Goal: Task Accomplishment & Management: Complete application form

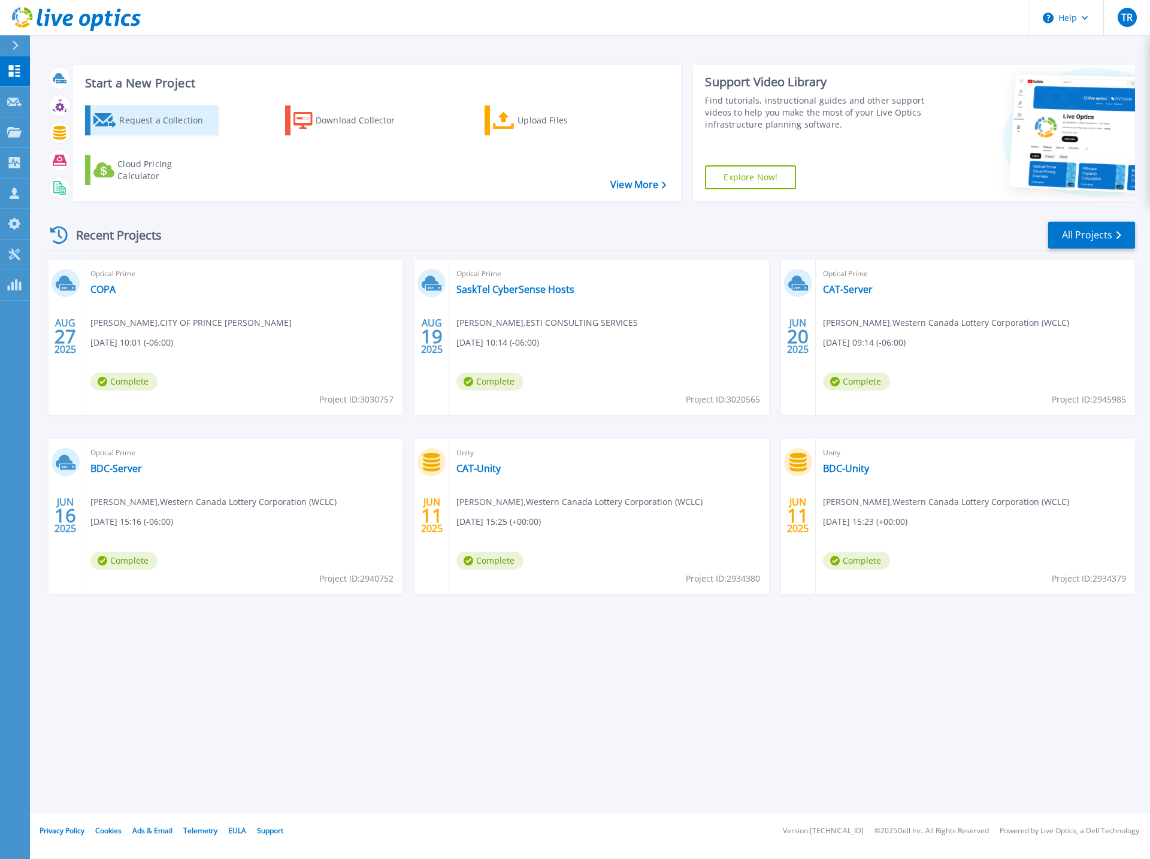
click at [145, 117] on div "Request a Collection" at bounding box center [167, 120] width 96 height 24
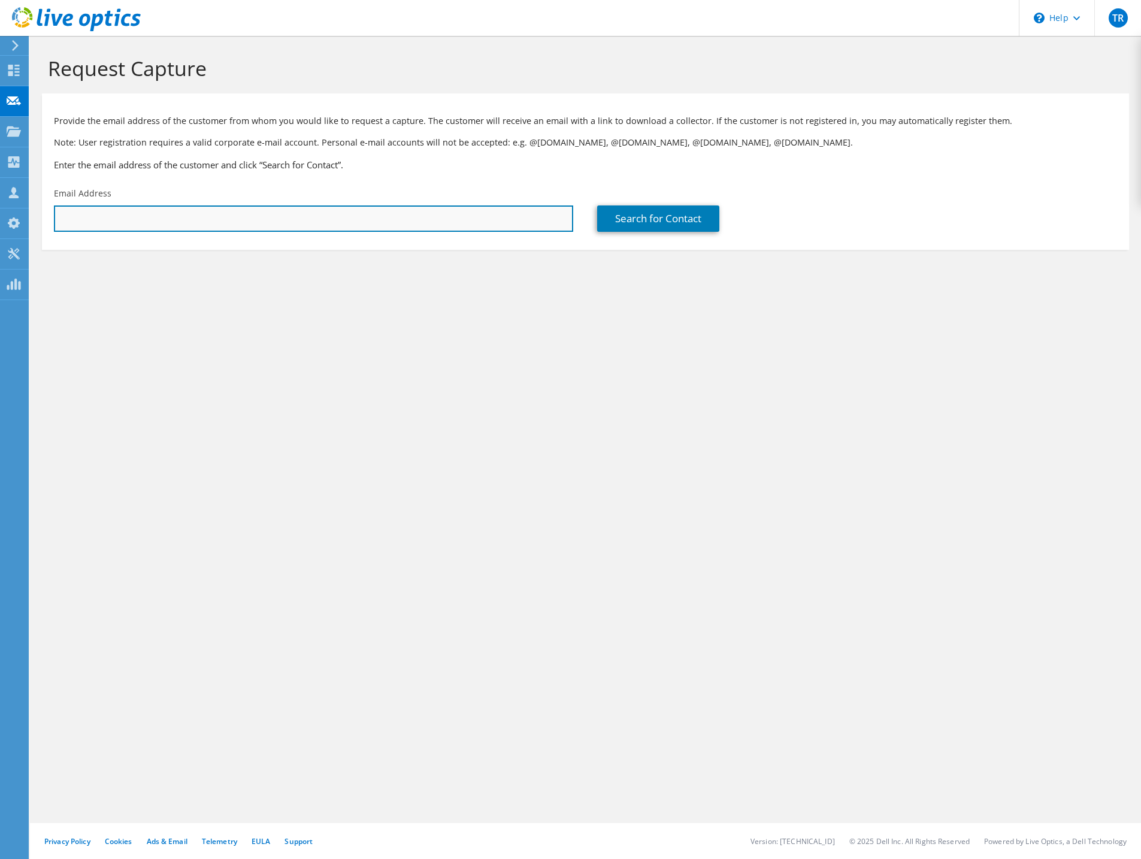
click at [150, 216] on input "text" at bounding box center [313, 218] width 519 height 26
paste input "a.jakobsen@saskatoonlibrary.ca"
type input "a.jakobsen@saskatoonlibrary.ca"
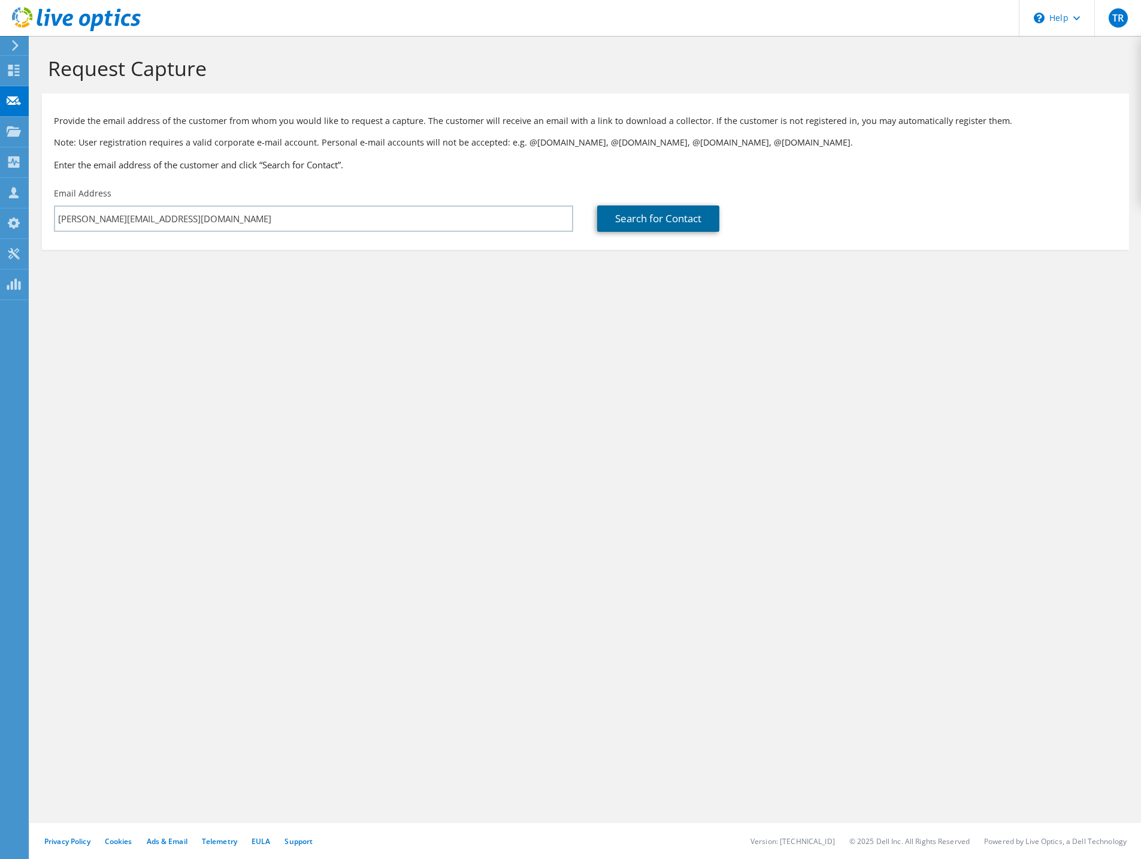
click at [684, 212] on link "Search for Contact" at bounding box center [658, 218] width 122 height 26
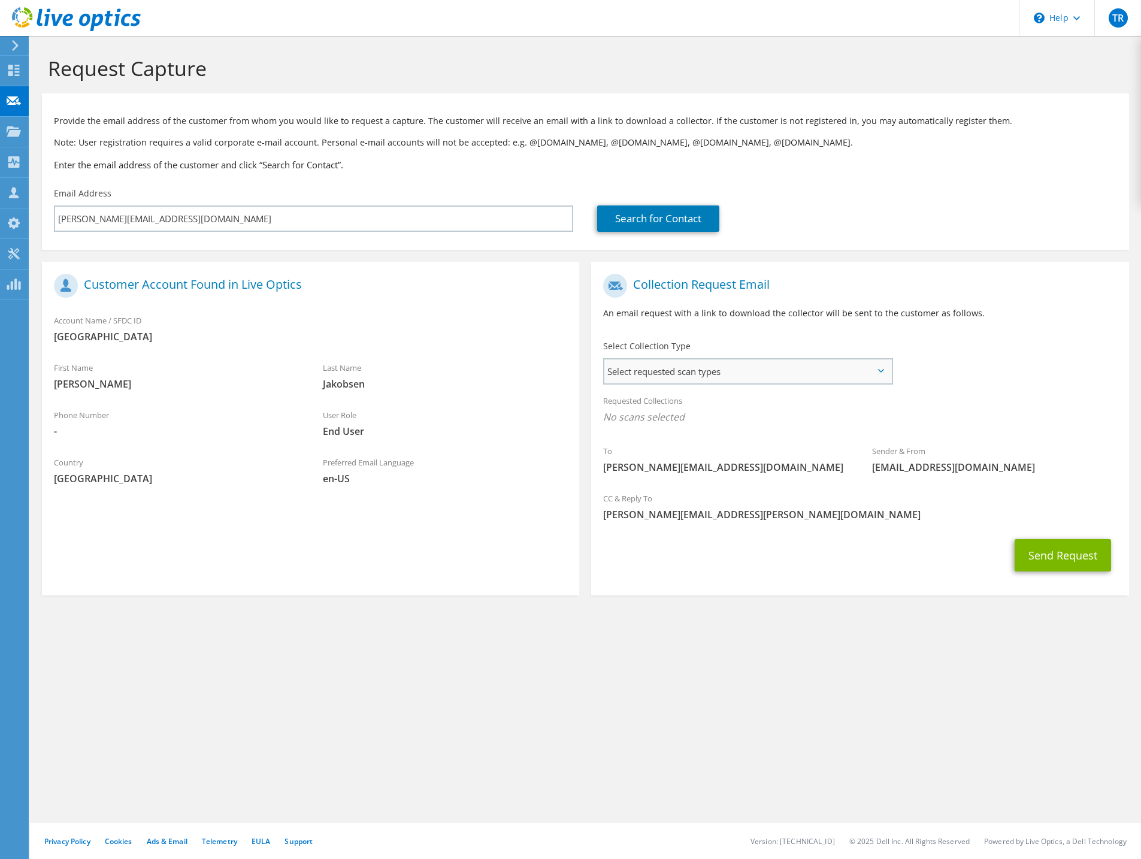
click at [683, 374] on span "Select requested scan types" at bounding box center [747, 371] width 287 height 24
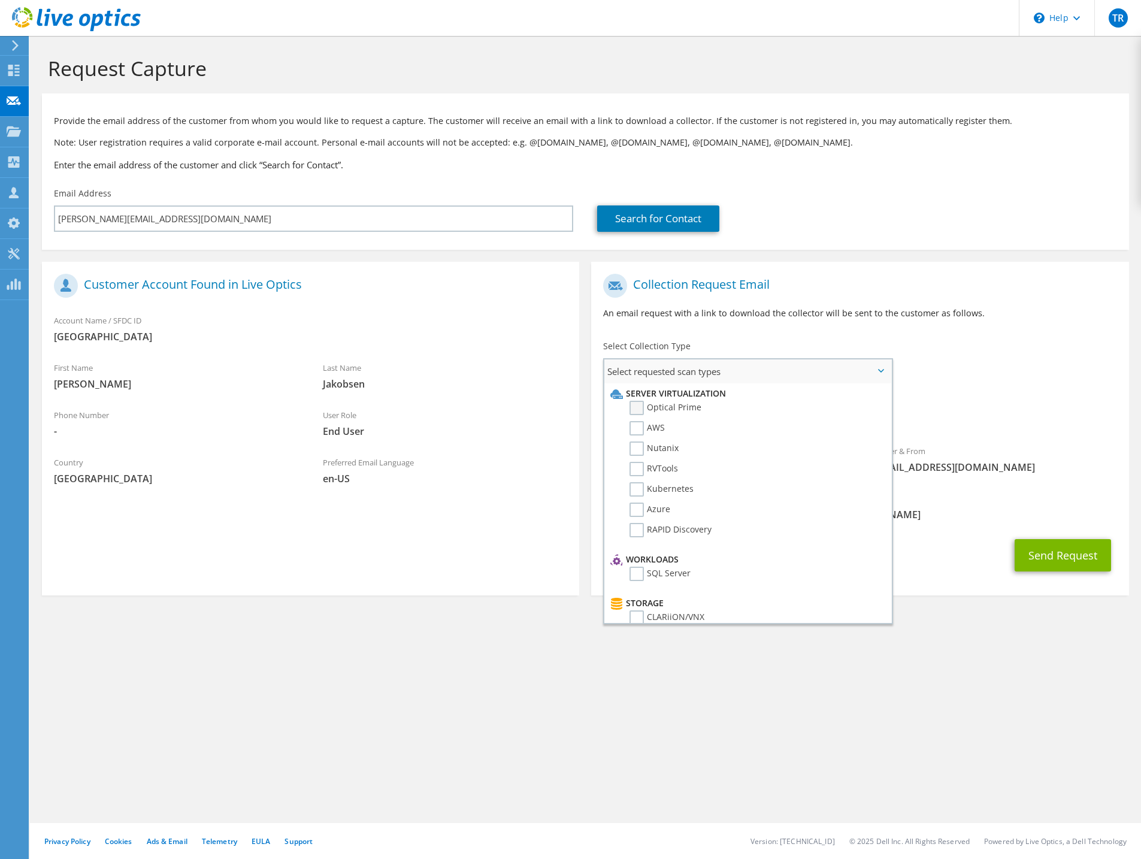
click at [635, 408] on label "Optical Prime" at bounding box center [665, 408] width 72 height 14
click at [0, 0] on input "Optical Prime" at bounding box center [0, 0] width 0 height 0
click at [951, 530] on div "CC & Reply To todd.rae@esti.ca" at bounding box center [859, 512] width 537 height 47
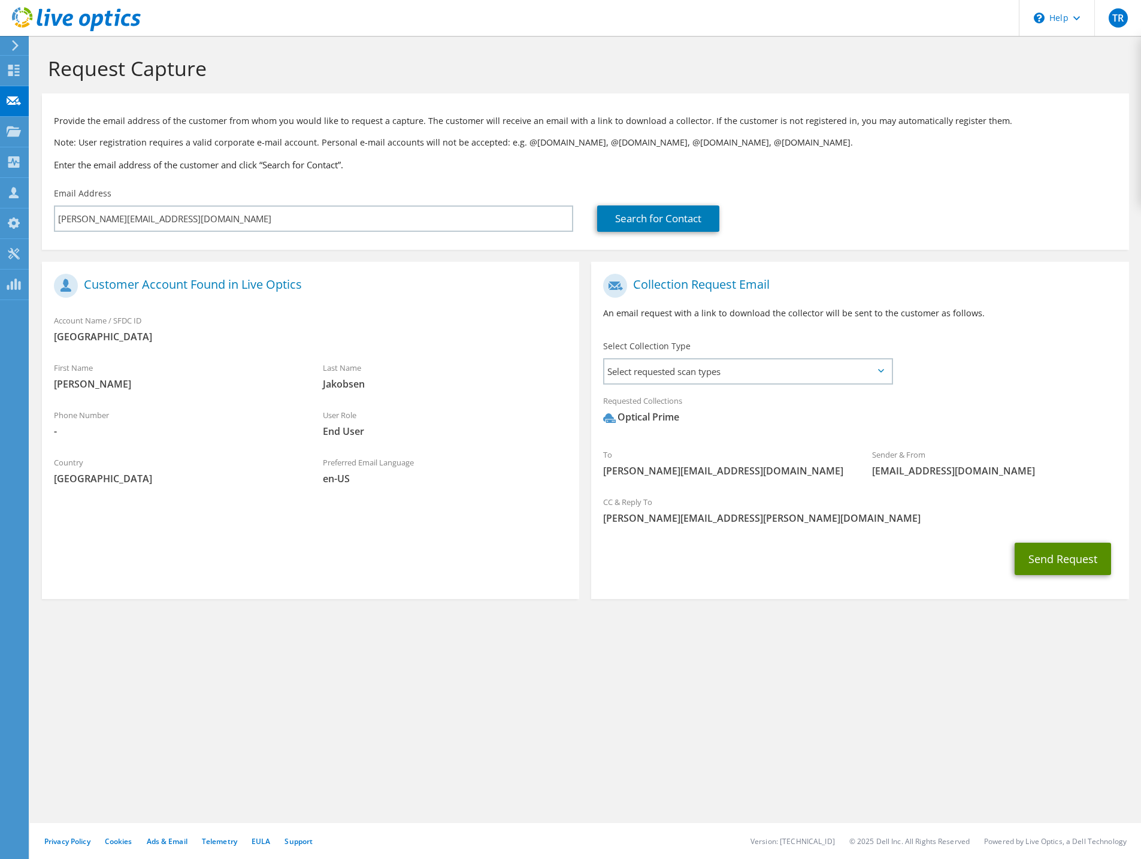
click at [1057, 560] on button "Send Request" at bounding box center [1062, 558] width 96 height 32
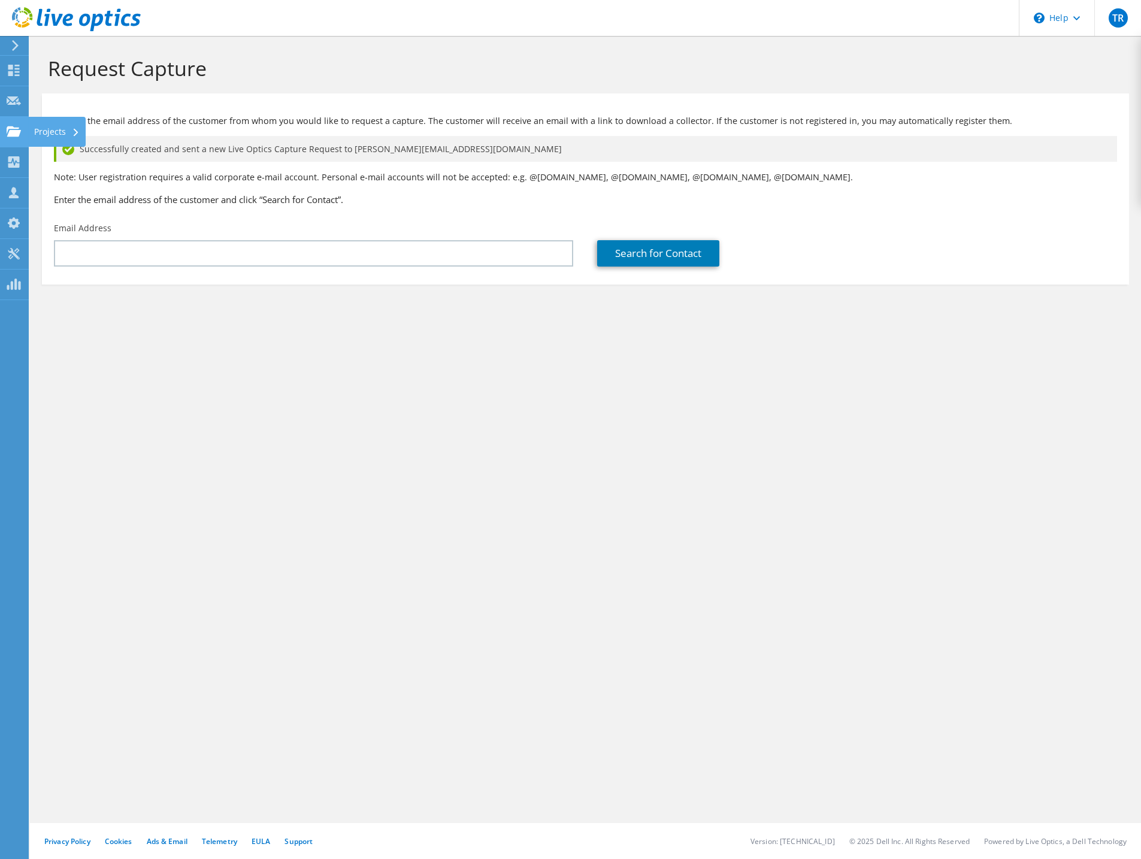
click at [12, 126] on icon at bounding box center [14, 131] width 14 height 11
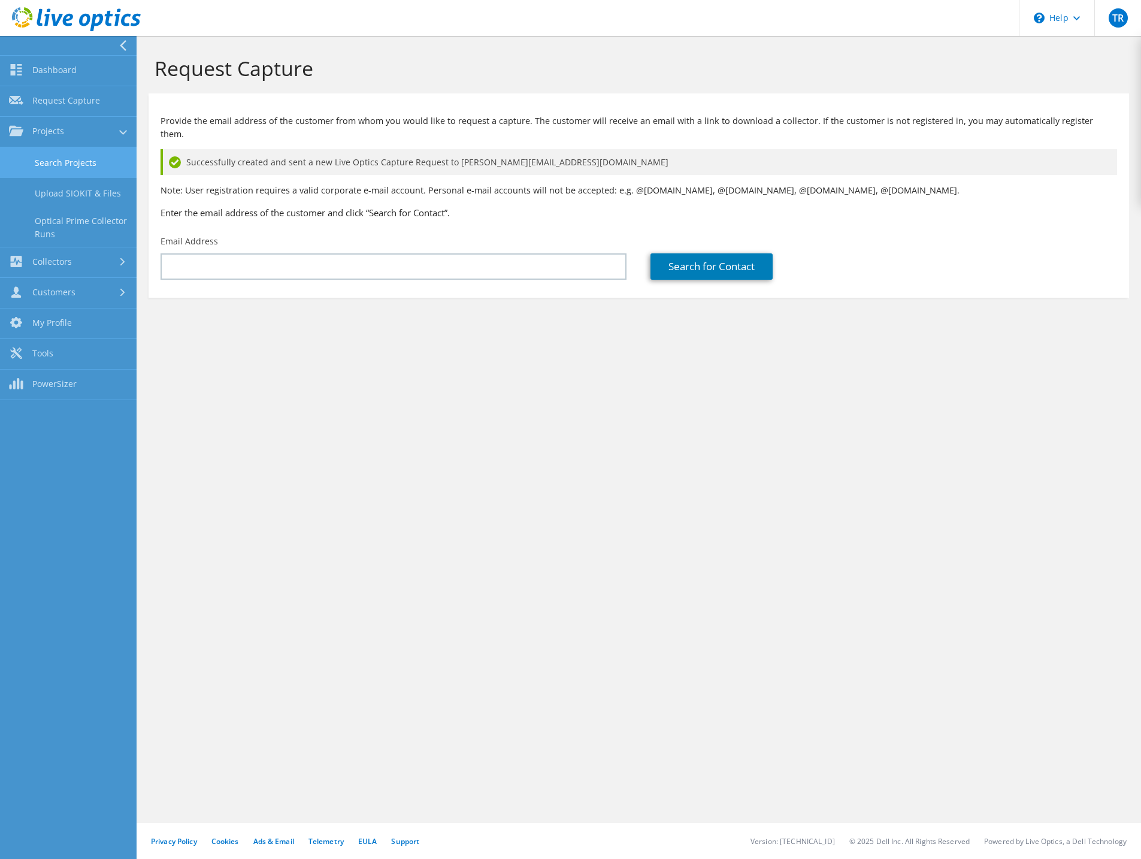
click at [55, 157] on link "Search Projects" at bounding box center [68, 162] width 137 height 31
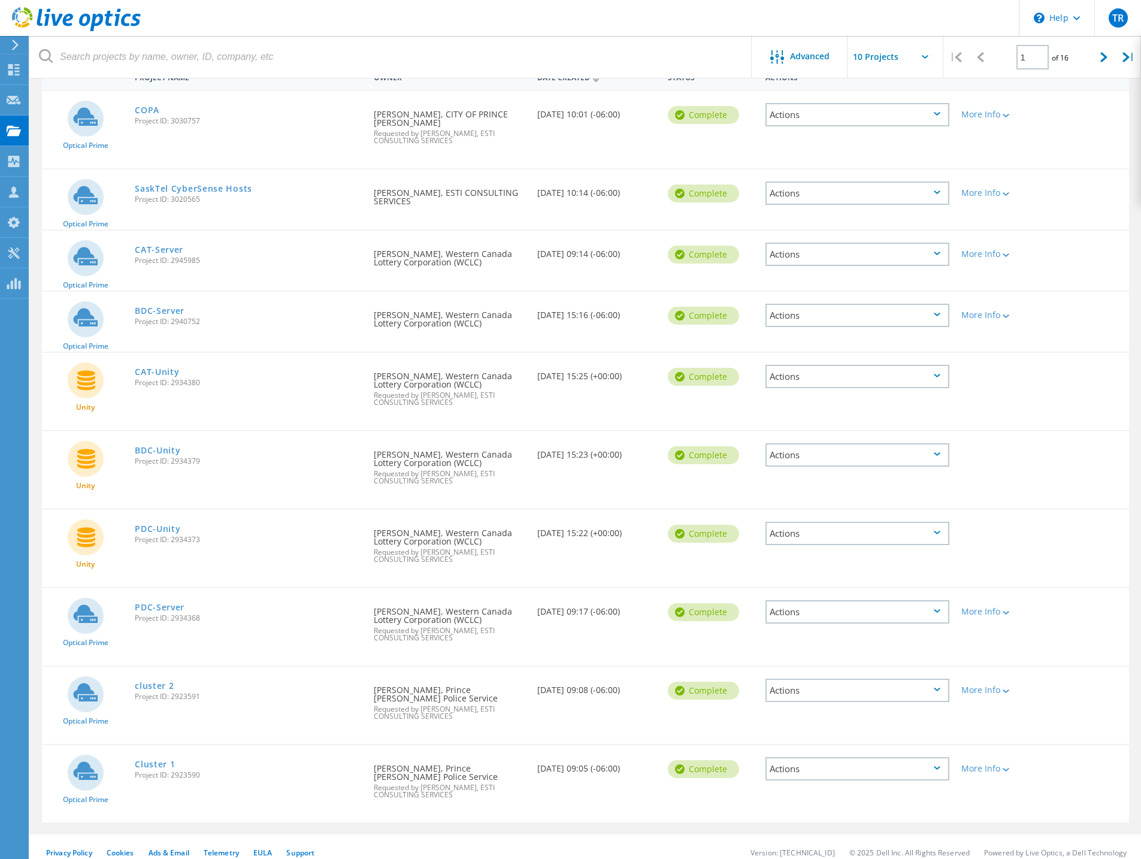
scroll to position [133, 0]
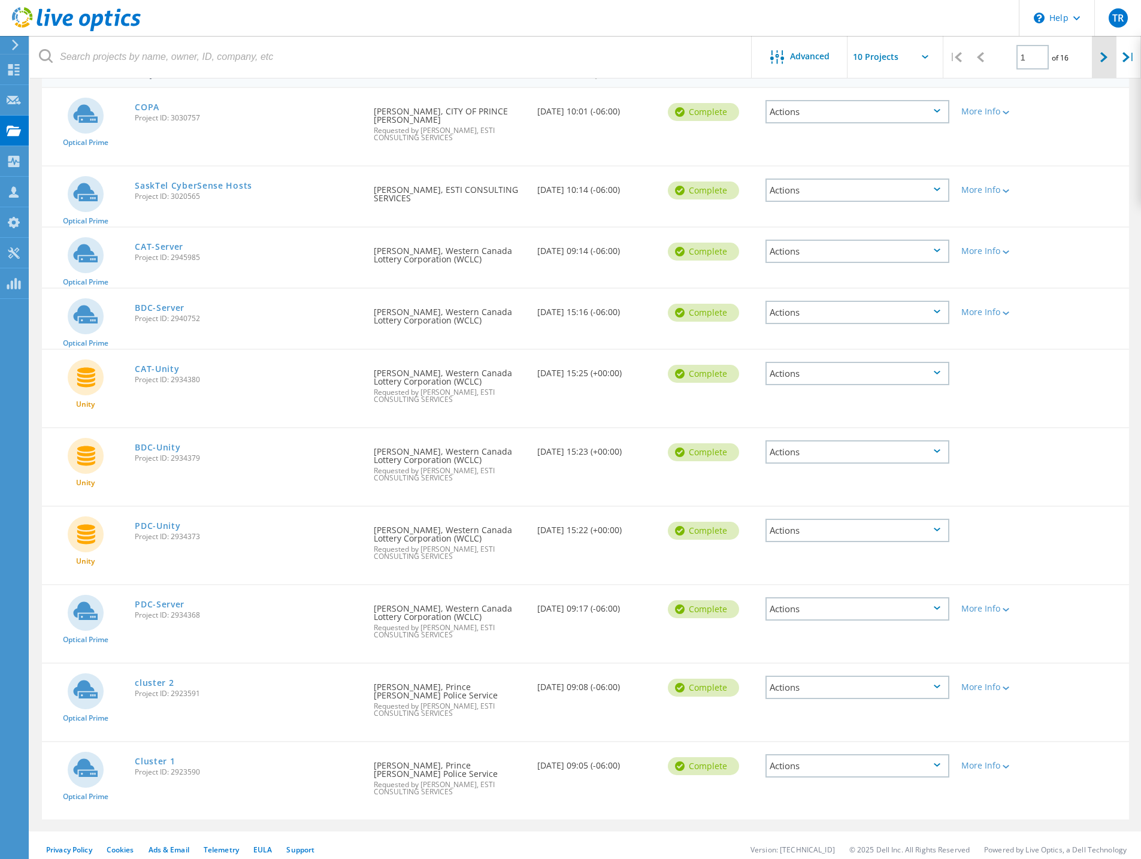
click at [1108, 58] on div at bounding box center [1104, 57] width 25 height 43
type input "2"
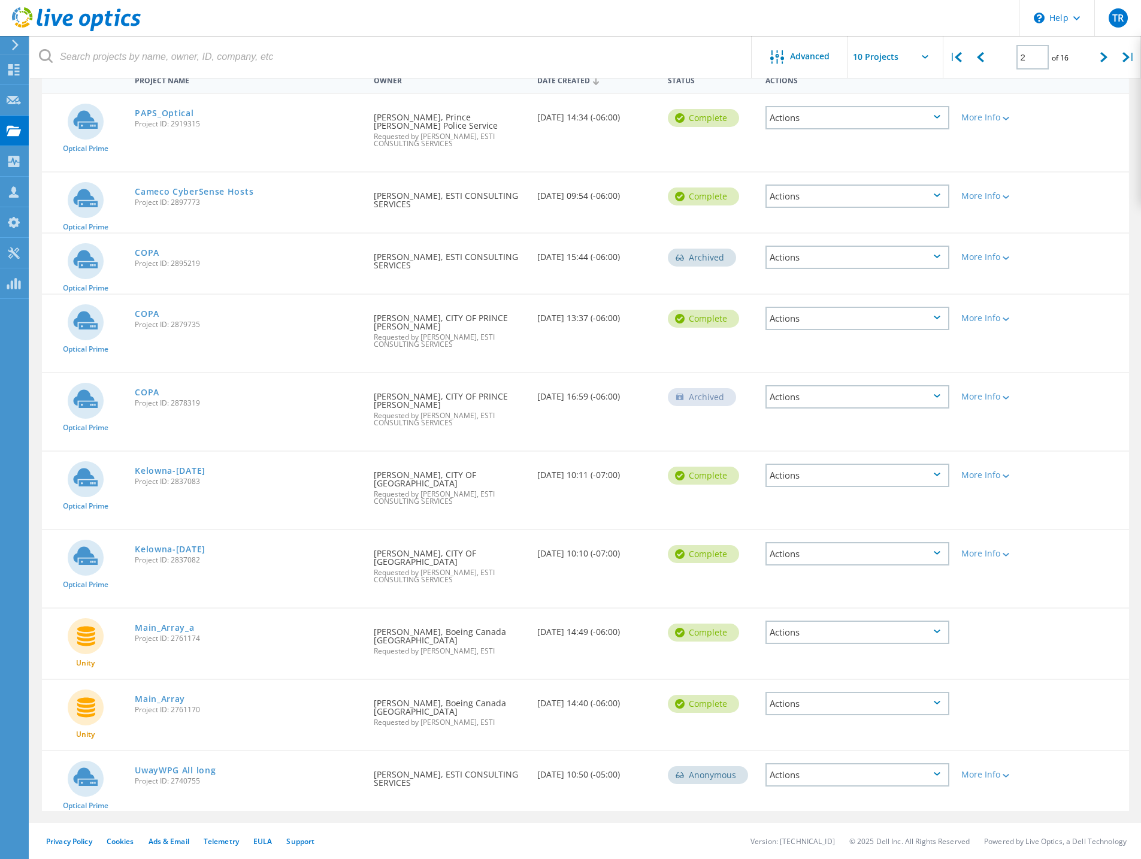
scroll to position [93, 0]
